Goal: Task Accomplishment & Management: Use online tool/utility

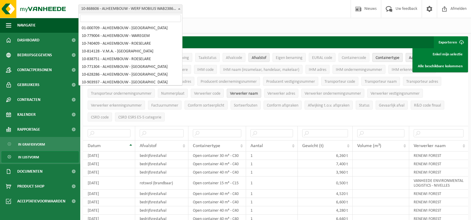
click at [181, 10] on span at bounding box center [179, 9] width 6 height 8
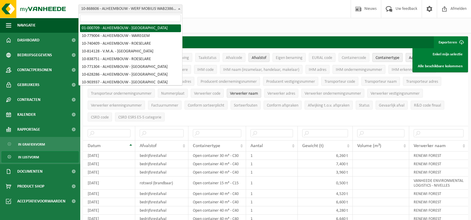
select select "84"
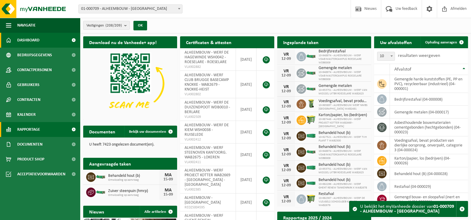
click at [27, 129] on span "Rapportage" at bounding box center [28, 129] width 23 height 15
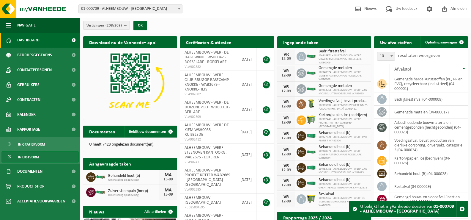
click at [25, 158] on span "In lijstvorm" at bounding box center [28, 156] width 21 height 11
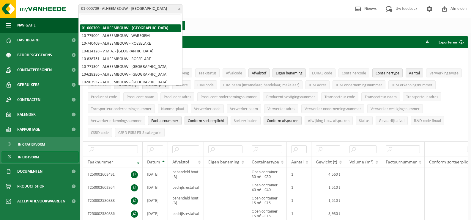
click at [180, 8] on b at bounding box center [179, 8] width 2 height 1
click at [118, 20] on input "search" at bounding box center [130, 18] width 101 height 7
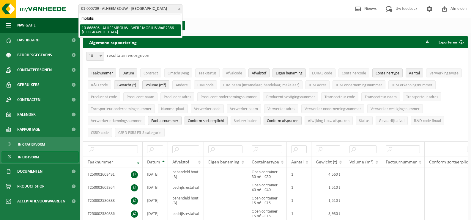
type input "mobilis"
select select "103836"
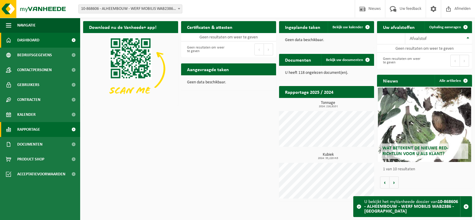
click at [25, 128] on span "Rapportage" at bounding box center [28, 129] width 23 height 15
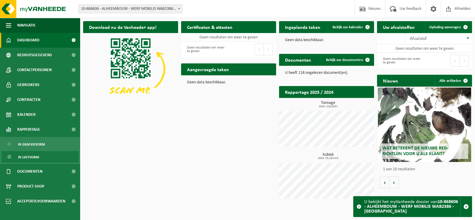
click at [25, 155] on span "In lijstvorm" at bounding box center [28, 156] width 21 height 11
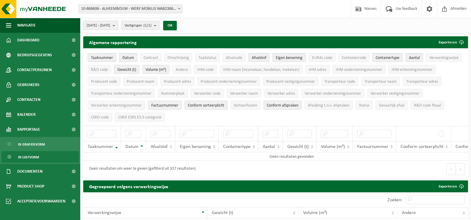
click at [118, 24] on b "submit" at bounding box center [115, 25] width 5 height 8
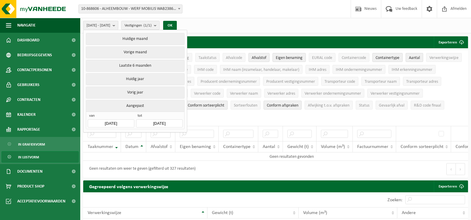
click at [127, 90] on button "Vorig jaar" at bounding box center [135, 92] width 98 height 12
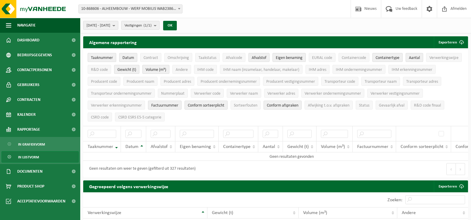
click at [103, 56] on span "Taaknummer" at bounding box center [102, 58] width 22 height 4
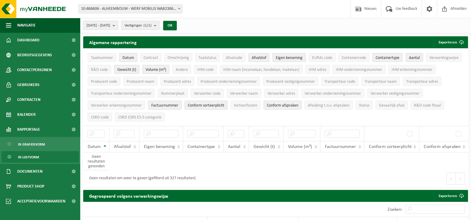
click at [293, 56] on span "Eigen benaming" at bounding box center [289, 58] width 27 height 4
click at [390, 56] on span "Containertype" at bounding box center [388, 58] width 24 height 4
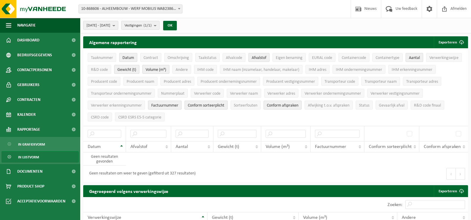
click at [416, 56] on span "Aantal" at bounding box center [414, 58] width 11 height 4
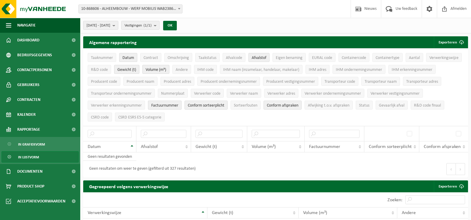
click at [156, 104] on span "Factuurnummer" at bounding box center [164, 105] width 27 height 4
click at [204, 104] on span "Conform sorteerplicht" at bounding box center [206, 105] width 37 height 4
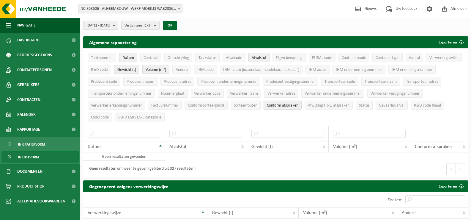
click at [282, 103] on span "Conform afspraken" at bounding box center [282, 105] width 31 height 4
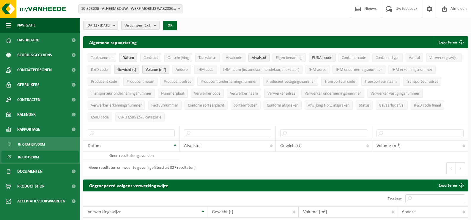
click at [318, 56] on span "EURAL code" at bounding box center [322, 58] width 20 height 4
click at [179, 10] on span at bounding box center [179, 9] width 6 height 8
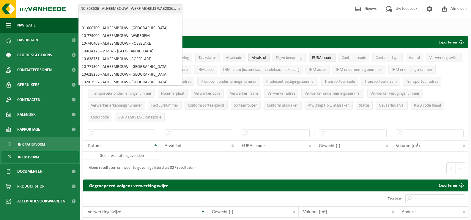
scroll to position [1303, 0]
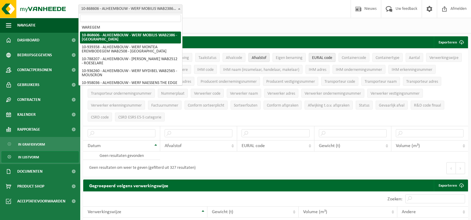
click at [172, 18] on input "search" at bounding box center [130, 18] width 101 height 7
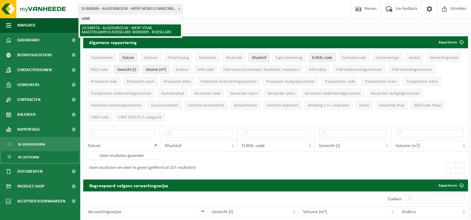
type input "vdab"
select select "142920"
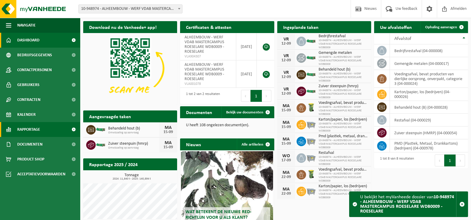
click at [28, 127] on span "Rapportage" at bounding box center [28, 129] width 23 height 15
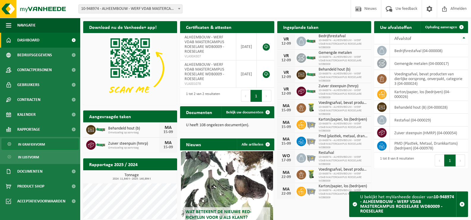
click at [30, 144] on span "In grafiekvorm" at bounding box center [31, 143] width 27 height 11
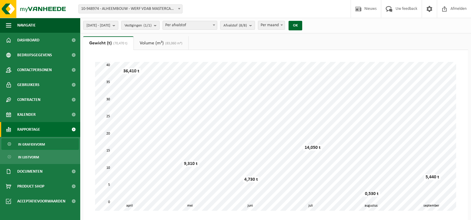
click at [215, 25] on b at bounding box center [214, 24] width 2 height 1
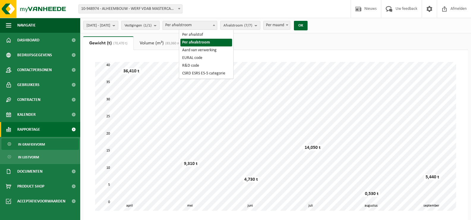
click at [215, 24] on b at bounding box center [214, 24] width 2 height 1
select select "1"
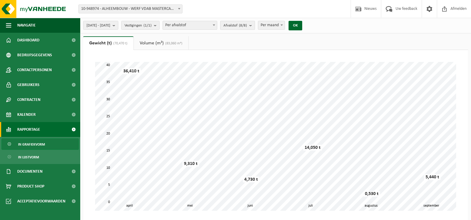
click at [255, 25] on b "submit" at bounding box center [251, 25] width 5 height 8
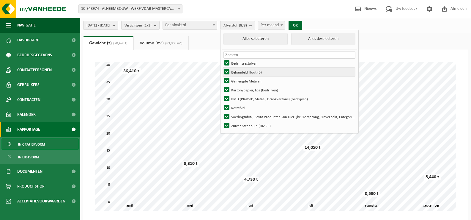
click at [242, 69] on label "Behandeld Hout (B)" at bounding box center [289, 71] width 132 height 9
click at [222, 67] on input "Behandeld Hout (B)" at bounding box center [222, 67] width 0 height 0
checkbox input "false"
click at [242, 81] on label "Gemengde Metalen" at bounding box center [289, 80] width 132 height 9
click at [222, 76] on input "Gemengde Metalen" at bounding box center [222, 76] width 0 height 0
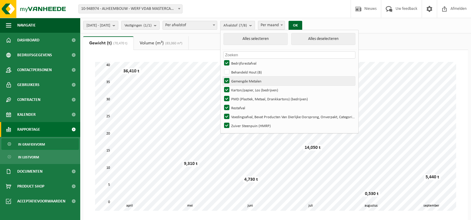
checkbox input "false"
click at [242, 89] on label "Karton/papier, Los (bedrijven)" at bounding box center [289, 89] width 132 height 9
click at [222, 85] on input "Karton/papier, Los (bedrijven)" at bounding box center [222, 85] width 0 height 0
checkbox input "false"
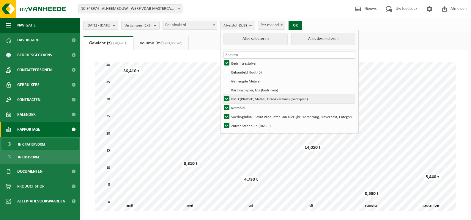
click at [242, 96] on label "PMD (Plastiek, Metaal, Drankkartons) (bedrijven)" at bounding box center [289, 98] width 132 height 9
click at [222, 94] on input "PMD (Plastiek, Metaal, Drankkartons) (bedrijven)" at bounding box center [222, 94] width 0 height 0
checkbox input "false"
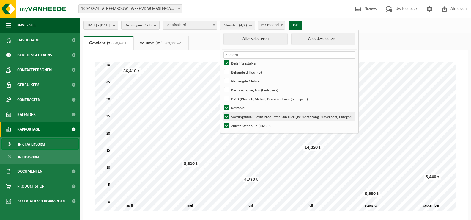
click at [244, 114] on label "Voedingsafval, Bevat Producten Van Dierlijke Oorsprong, Onverpakt, Categorie 3" at bounding box center [289, 116] width 132 height 9
click at [222, 112] on input "Voedingsafval, Bevat Producten Van Dierlijke Oorsprong, Onverpakt, Categorie 3" at bounding box center [222, 112] width 0 height 0
checkbox input "false"
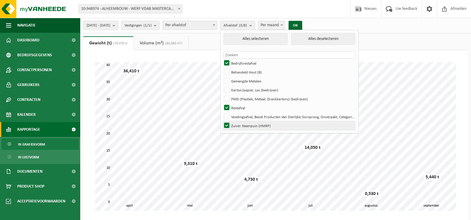
click at [243, 124] on label "Zuiver Steenpuin (HMRP)" at bounding box center [289, 125] width 132 height 9
click at [222, 121] on input "Zuiver Steenpuin (HMRP)" at bounding box center [222, 121] width 0 height 0
checkbox input "false"
click at [302, 26] on button "OK" at bounding box center [296, 26] width 14 height 10
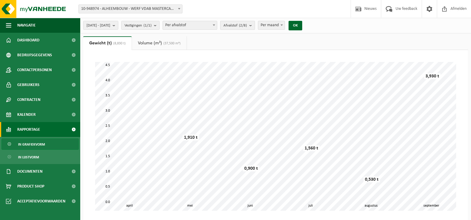
click at [255, 26] on b "submit" at bounding box center [251, 25] width 5 height 8
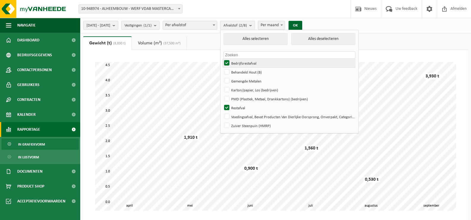
click at [244, 62] on label "Bedrijfsrestafval" at bounding box center [289, 63] width 132 height 9
click at [222, 59] on input "Bedrijfsrestafval" at bounding box center [222, 58] width 0 height 0
checkbox input "false"
click at [302, 25] on button "OK" at bounding box center [296, 26] width 14 height 10
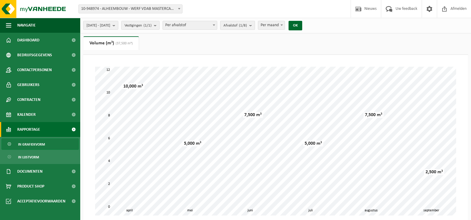
click at [255, 26] on b "submit" at bounding box center [251, 25] width 5 height 8
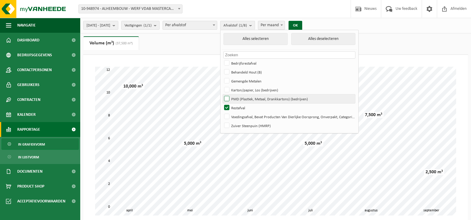
drag, startPoint x: 244, startPoint y: 106, endPoint x: 242, endPoint y: 101, distance: 5.6
click at [243, 106] on label "Restafval" at bounding box center [289, 107] width 132 height 9
click at [222, 103] on input "Restafval" at bounding box center [222, 103] width 0 height 0
checkbox input "false"
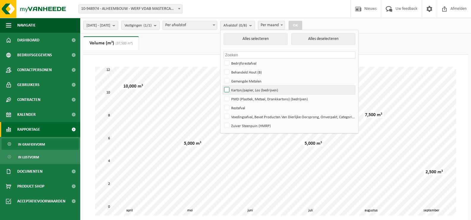
click at [244, 89] on label "Karton/papier, Los (bedrijven)" at bounding box center [289, 89] width 132 height 9
click at [222, 85] on input "Karton/papier, Los (bedrijven)" at bounding box center [222, 85] width 0 height 0
click at [302, 22] on button "OK" at bounding box center [296, 26] width 14 height 10
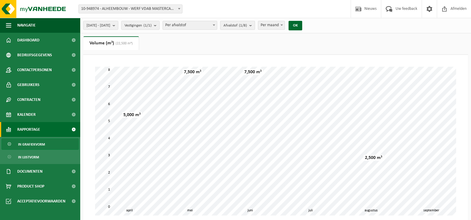
click at [255, 24] on b "submit" at bounding box center [251, 25] width 5 height 8
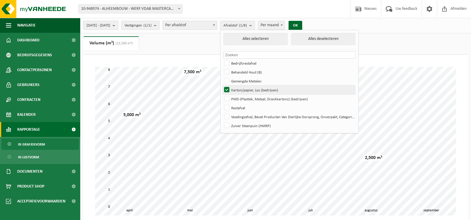
click at [245, 88] on label "Karton/papier, Los (bedrijven)" at bounding box center [289, 89] width 132 height 9
click at [222, 85] on input "Karton/papier, Los (bedrijven)" at bounding box center [222, 85] width 0 height 0
checkbox input "false"
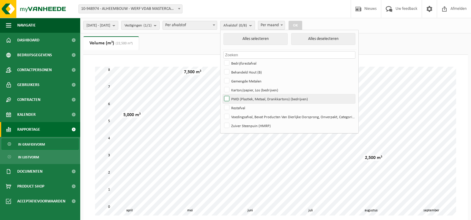
click at [243, 96] on label "PMD (Plastiek, Metaal, Drankkartons) (bedrijven)" at bounding box center [289, 98] width 132 height 9
click at [222, 94] on input "PMD (Plastiek, Metaal, Drankkartons) (bedrijven)" at bounding box center [222, 94] width 0 height 0
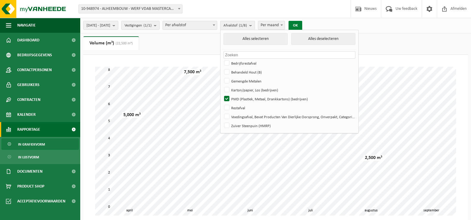
click at [302, 24] on button "OK" at bounding box center [296, 26] width 14 height 10
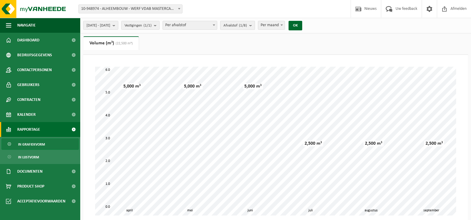
click at [255, 24] on b "submit" at bounding box center [251, 25] width 5 height 8
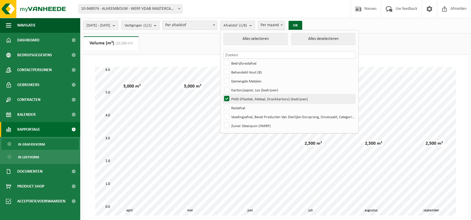
click at [245, 97] on label "PMD (Plastiek, Metaal, Drankkartons) (bedrijven)" at bounding box center [289, 98] width 132 height 9
click at [222, 94] on input "PMD (Plastiek, Metaal, Drankkartons) (bedrijven)" at bounding box center [222, 94] width 0 height 0
checkbox input "false"
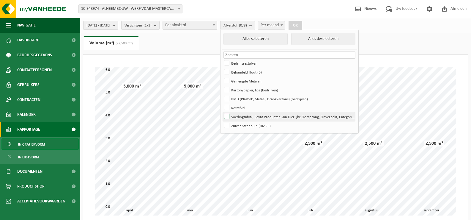
click at [244, 115] on label "Voedingsafval, Bevat Producten Van Dierlijke Oorsprong, Onverpakt, Categorie 3" at bounding box center [289, 116] width 132 height 9
click at [222, 112] on input "Voedingsafval, Bevat Producten Van Dierlijke Oorsprong, Onverpakt, Categorie 3" at bounding box center [222, 112] width 0 height 0
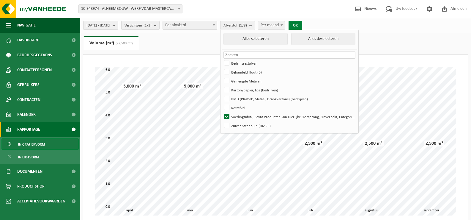
click at [302, 24] on button "OK" at bounding box center [296, 26] width 14 height 10
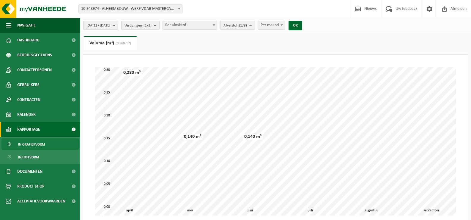
click at [255, 27] on b "submit" at bounding box center [251, 25] width 5 height 8
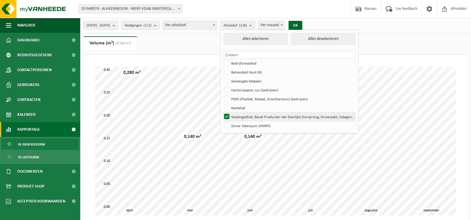
click at [245, 115] on label "Voedingsafval, Bevat Producten Van Dierlijke Oorsprong, Onverpakt, Categorie 3" at bounding box center [289, 116] width 132 height 9
click at [222, 112] on input "Voedingsafval, Bevat Producten Van Dierlijke Oorsprong, Onverpakt, Categorie 3" at bounding box center [222, 112] width 0 height 0
checkbox input "false"
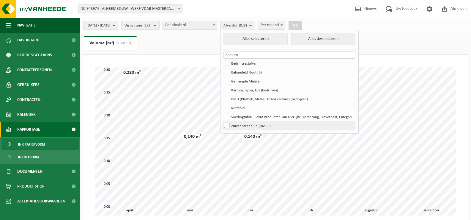
click at [244, 124] on label "Zuiver Steenpuin (HMRP)" at bounding box center [289, 125] width 132 height 9
click at [222, 121] on input "Zuiver Steenpuin (HMRP)" at bounding box center [222, 121] width 0 height 0
checkbox input "true"
click at [302, 25] on button "OK" at bounding box center [296, 26] width 14 height 10
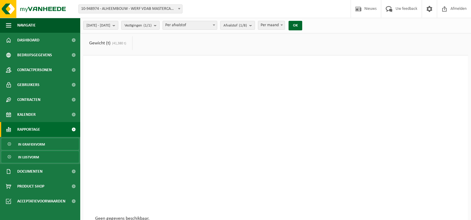
click at [24, 155] on span "In lijstvorm" at bounding box center [28, 156] width 21 height 11
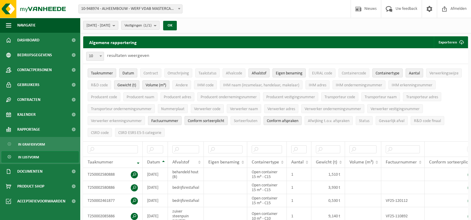
click at [179, 8] on b at bounding box center [179, 8] width 2 height 1
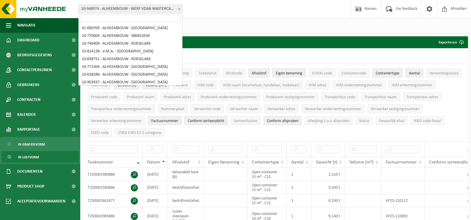
click at [150, 20] on input "search" at bounding box center [130, 18] width 101 height 7
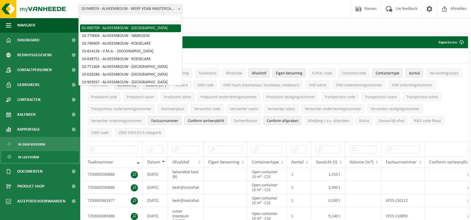
select select "84"
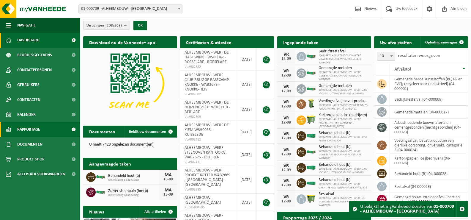
click at [26, 129] on span "Rapportage" at bounding box center [28, 129] width 23 height 15
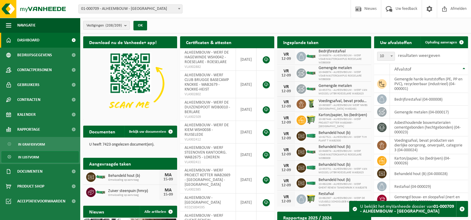
click at [27, 155] on span "In lijstvorm" at bounding box center [28, 156] width 21 height 11
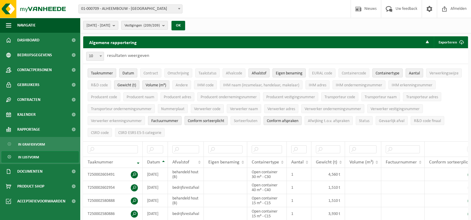
click at [102, 74] on span "Taaknummer" at bounding box center [102, 73] width 22 height 4
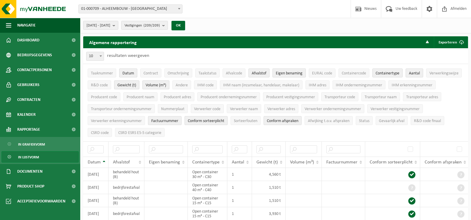
drag, startPoint x: 284, startPoint y: 72, endPoint x: 290, endPoint y: 72, distance: 5.7
click at [285, 72] on span "Eigen benaming" at bounding box center [289, 73] width 27 height 4
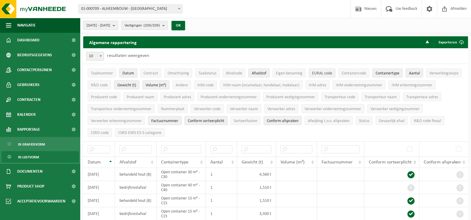
click at [312, 71] on button "EURAL code" at bounding box center [322, 72] width 27 height 9
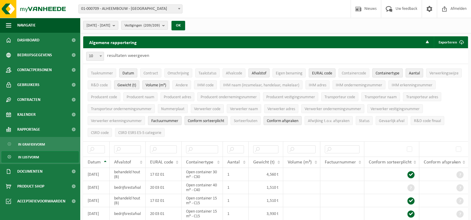
click at [389, 74] on span "Containertype" at bounding box center [388, 73] width 24 height 4
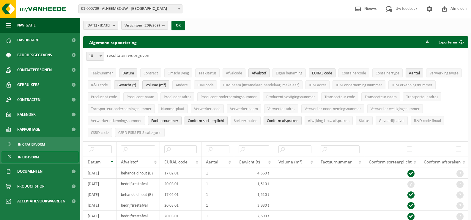
click at [420, 71] on span "Aantal" at bounding box center [414, 73] width 11 height 4
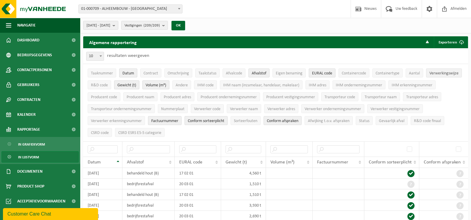
click at [450, 73] on span "Verwerkingswijze" at bounding box center [443, 73] width 29 height 4
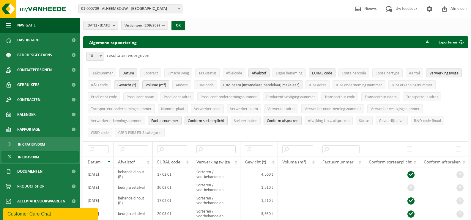
click at [264, 84] on span "IHM naam (inzamelaar, handelaar, makelaar)" at bounding box center [261, 85] width 76 height 4
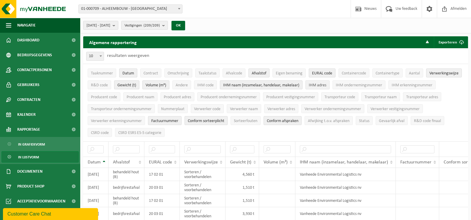
click at [316, 84] on span "IHM adres" at bounding box center [318, 85] width 18 height 4
click at [350, 85] on span "IHM ondernemingsnummer" at bounding box center [359, 85] width 46 height 4
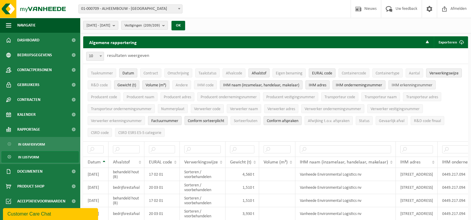
click at [408, 83] on span "IHM erkenningsnummer" at bounding box center [412, 85] width 41 height 4
click at [138, 97] on span "Producent naam" at bounding box center [141, 97] width 28 height 4
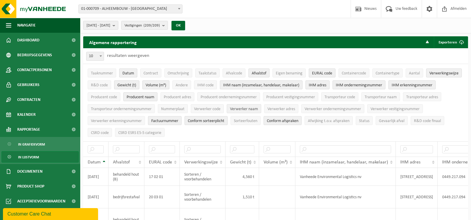
click at [242, 109] on span "Verwerker naam" at bounding box center [244, 109] width 28 height 4
drag, startPoint x: 285, startPoint y: 109, endPoint x: 289, endPoint y: 111, distance: 4.3
click at [286, 110] on span "Verwerker adres" at bounding box center [281, 109] width 28 height 4
click at [323, 108] on span "Verwerker ondernemingsnummer" at bounding box center [333, 109] width 56 height 4
click at [124, 122] on span "Verwerker erkenningsnummer" at bounding box center [116, 121] width 51 height 4
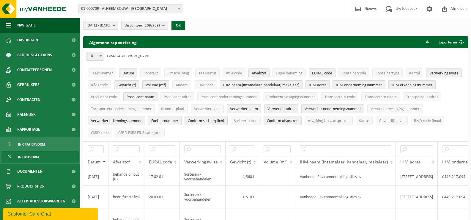
click at [165, 119] on span "Factuurnummer" at bounding box center [164, 121] width 27 height 4
click at [204, 119] on span "Conform sorteerplicht" at bounding box center [206, 121] width 37 height 4
click at [285, 119] on span "Conform afspraken" at bounding box center [282, 121] width 31 height 4
click at [142, 132] on span "CSRD ESRS E5-5 categorie" at bounding box center [139, 132] width 43 height 4
click at [118, 25] on b "submit" at bounding box center [115, 25] width 5 height 8
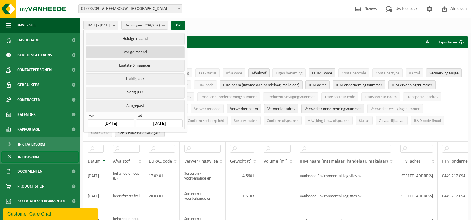
click at [129, 53] on button "Vorige maand" at bounding box center [135, 52] width 98 height 12
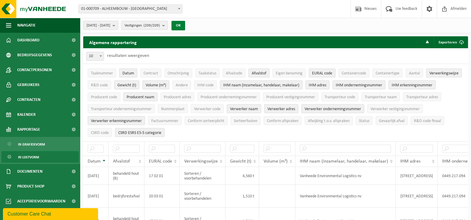
click at [185, 24] on button "OK" at bounding box center [178, 26] width 14 height 10
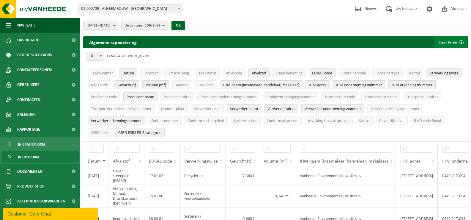
click at [445, 41] on button "Exporteren" at bounding box center [451, 42] width 34 height 12
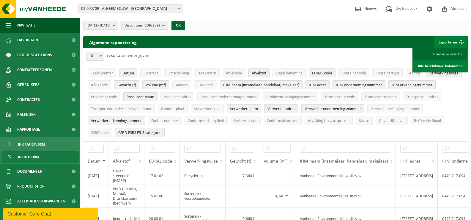
click at [446, 51] on link "Enkel mijn selectie" at bounding box center [440, 54] width 54 height 12
click at [180, 7] on span at bounding box center [179, 9] width 6 height 8
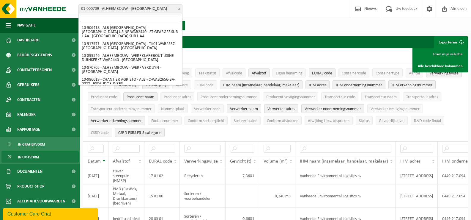
scroll to position [2327, 0]
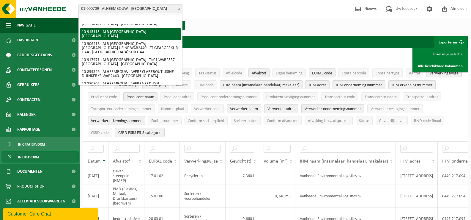
select select "126909"
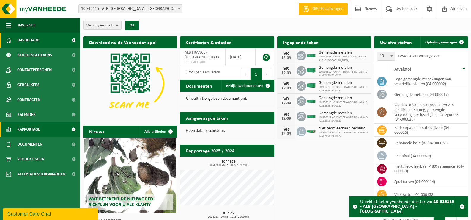
click at [31, 130] on span "Rapportage" at bounding box center [28, 129] width 23 height 15
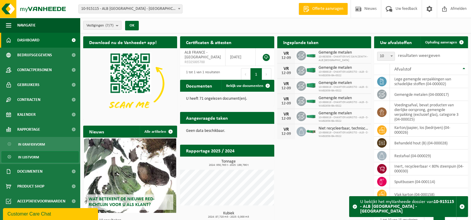
click at [29, 155] on span "In lijstvorm" at bounding box center [28, 156] width 21 height 11
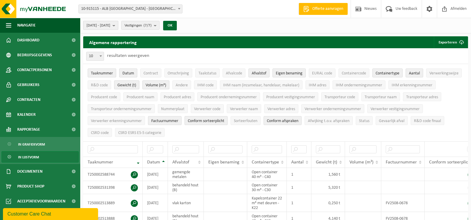
click at [118, 26] on b "submit" at bounding box center [115, 25] width 5 height 8
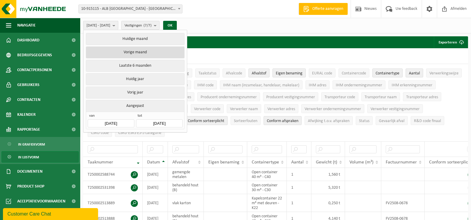
click at [123, 51] on button "Vorige maand" at bounding box center [135, 52] width 98 height 12
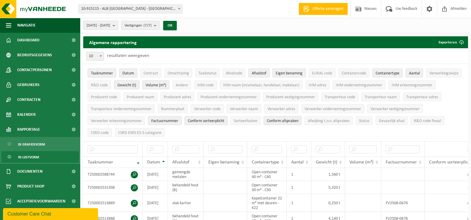
click at [107, 73] on span "Taaknummer" at bounding box center [102, 73] width 22 height 4
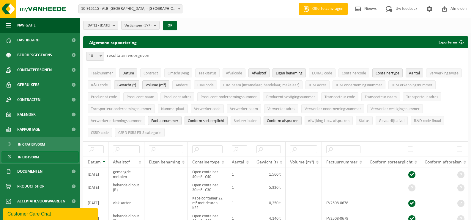
click at [292, 73] on span "Eigen benaming" at bounding box center [289, 73] width 27 height 4
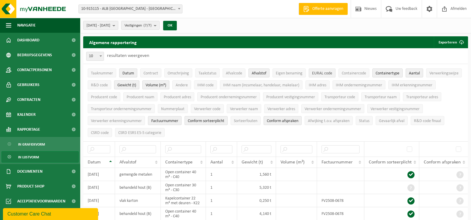
click at [320, 72] on span "EURAL code" at bounding box center [322, 73] width 20 height 4
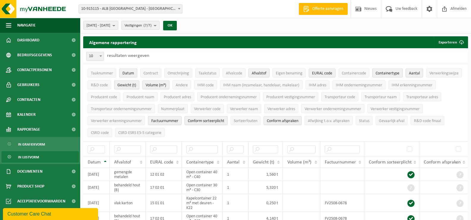
click at [385, 76] on button "Containertype" at bounding box center [387, 72] width 30 height 9
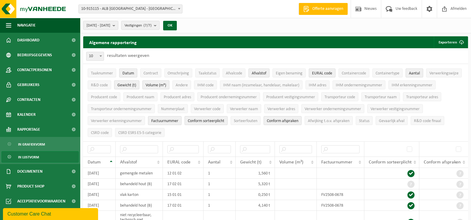
click at [417, 74] on span "Aantal" at bounding box center [414, 73] width 11 height 4
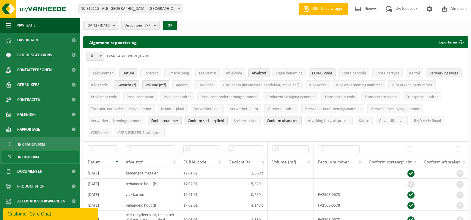
click at [450, 72] on span "Verwerkingswijze" at bounding box center [443, 73] width 29 height 4
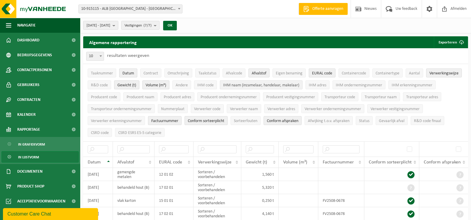
click at [239, 85] on span "IHM naam (inzamelaar, handelaar, makelaar)" at bounding box center [261, 85] width 76 height 4
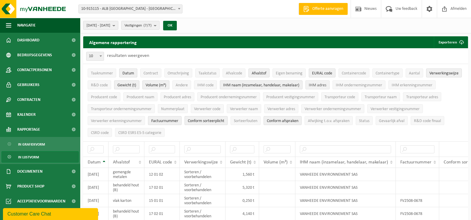
click at [316, 84] on span "IHM adres" at bounding box center [318, 85] width 18 height 4
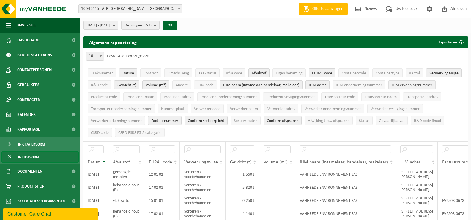
drag, startPoint x: 353, startPoint y: 85, endPoint x: 391, endPoint y: 87, distance: 38.1
click at [354, 85] on span "IHM ondernemingsnummer" at bounding box center [359, 85] width 46 height 4
click at [412, 84] on span "IHM erkenningsnummer" at bounding box center [412, 85] width 41 height 4
click at [137, 96] on span "Producent naam" at bounding box center [141, 97] width 28 height 4
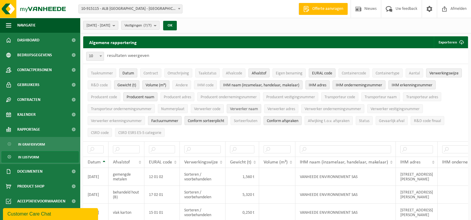
click at [247, 108] on span "Verwerker naam" at bounding box center [244, 109] width 28 height 4
drag, startPoint x: 278, startPoint y: 110, endPoint x: 309, endPoint y: 111, distance: 30.6
click at [279, 110] on span "Verwerker adres" at bounding box center [281, 109] width 28 height 4
click at [322, 110] on span "Verwerker ondernemingsnummer" at bounding box center [333, 109] width 56 height 4
click at [129, 119] on span "Verwerker erkenningsnummer" at bounding box center [116, 121] width 51 height 4
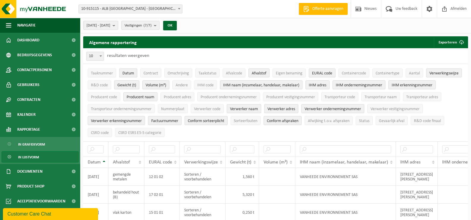
drag, startPoint x: 157, startPoint y: 119, endPoint x: 207, endPoint y: 125, distance: 50.3
click at [160, 119] on span "Factuurnummer" at bounding box center [164, 121] width 27 height 4
click at [212, 121] on span "Conform sorteerplicht" at bounding box center [206, 121] width 37 height 4
click at [280, 119] on span "Conform afspraken" at bounding box center [282, 121] width 31 height 4
click at [157, 132] on span "CSRD ESRS E5-5 categorie" at bounding box center [139, 132] width 43 height 4
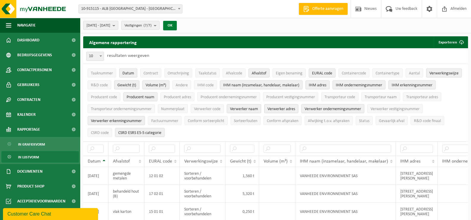
click at [177, 26] on button "OK" at bounding box center [170, 26] width 14 height 10
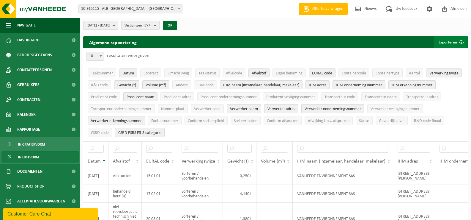
click at [444, 40] on button "Exporteren" at bounding box center [451, 42] width 34 height 12
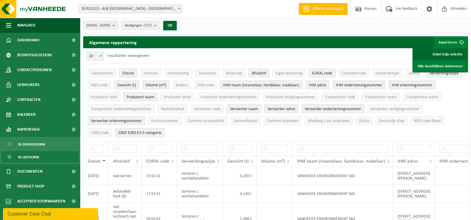
click at [443, 54] on link "Enkel mijn selectie" at bounding box center [440, 54] width 54 height 12
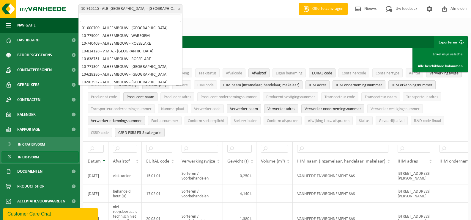
click at [179, 8] on b at bounding box center [179, 8] width 2 height 1
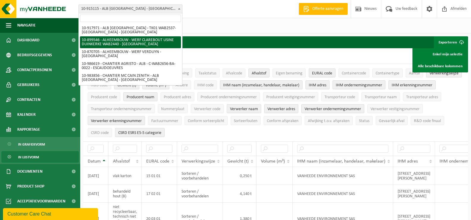
scroll to position [2375, 0]
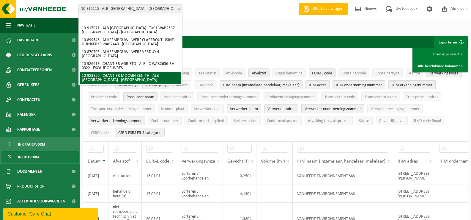
select select "163479"
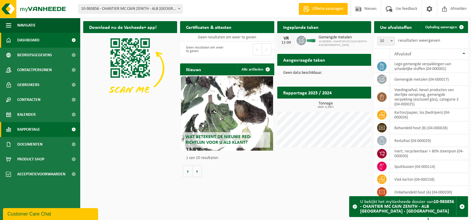
click at [32, 127] on span "Rapportage" at bounding box center [28, 129] width 23 height 15
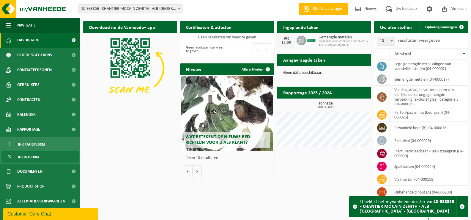
click at [28, 156] on span "In lijstvorm" at bounding box center [28, 156] width 21 height 11
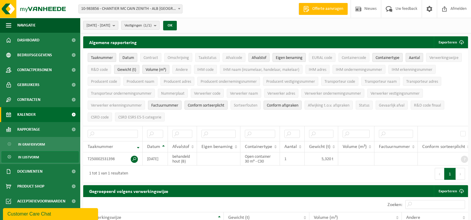
click at [25, 113] on span "Kalender" at bounding box center [26, 114] width 18 height 15
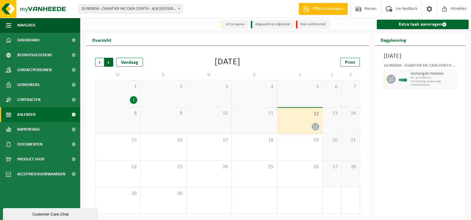
click at [98, 60] on span "Vorige" at bounding box center [99, 62] width 9 height 9
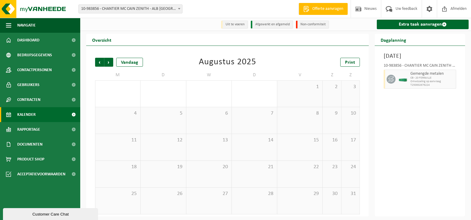
scroll to position [1, 0]
click at [100, 62] on span "Vorige" at bounding box center [99, 61] width 9 height 9
click at [108, 62] on span "Volgende" at bounding box center [108, 61] width 9 height 9
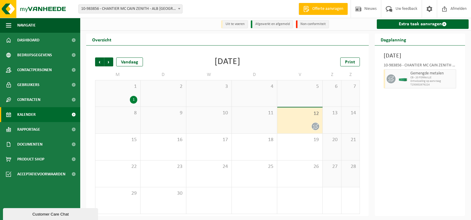
click at [108, 62] on span "Volgende" at bounding box center [108, 61] width 9 height 9
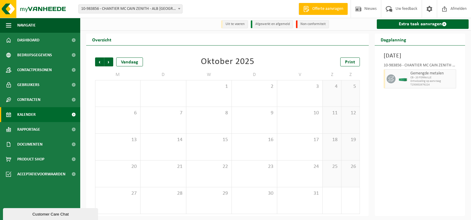
click at [108, 62] on span "Volgende" at bounding box center [108, 61] width 9 height 9
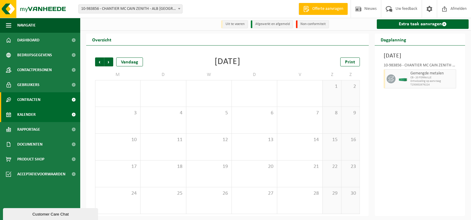
click at [38, 98] on span "Contracten" at bounding box center [28, 99] width 23 height 15
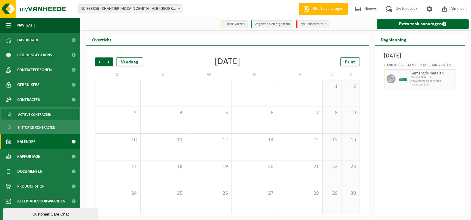
click at [33, 112] on span "Actieve contracten" at bounding box center [34, 114] width 33 height 11
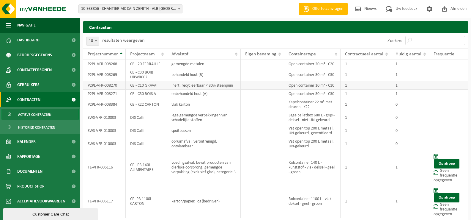
scroll to position [18, 0]
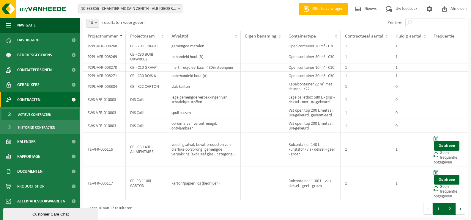
click at [448, 207] on button "2" at bounding box center [450, 208] width 12 height 12
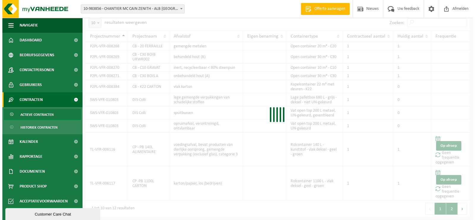
scroll to position [0, 0]
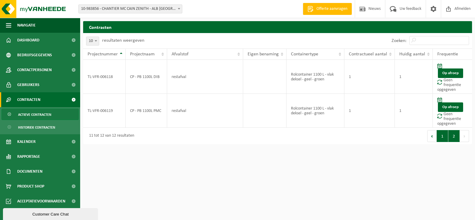
click at [442, 136] on button "1" at bounding box center [443, 136] width 12 height 12
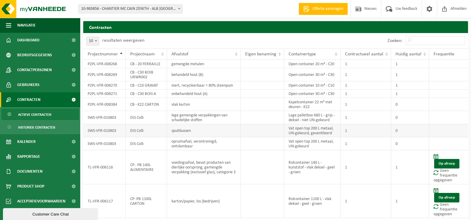
scroll to position [18, 0]
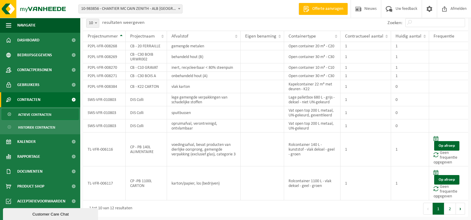
click at [179, 8] on b at bounding box center [179, 8] width 2 height 1
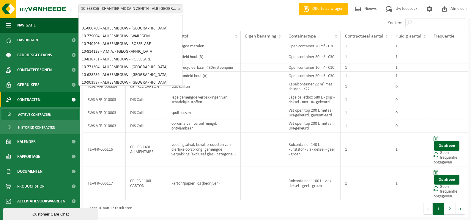
scroll to position [2375, 0]
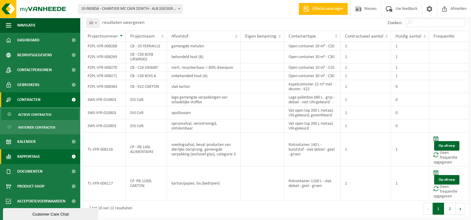
click at [26, 156] on span "Rapportage" at bounding box center [28, 156] width 23 height 15
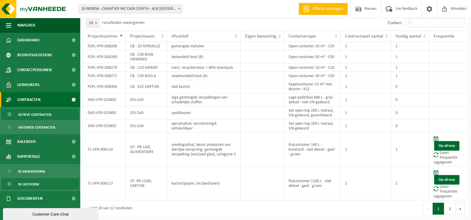
click at [27, 185] on span "In lijstvorm" at bounding box center [28, 183] width 21 height 11
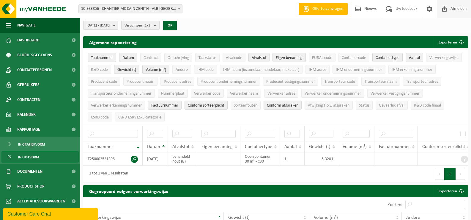
click at [456, 8] on span "Afmelden" at bounding box center [458, 9] width 19 height 18
